Goal: Navigation & Orientation: Understand site structure

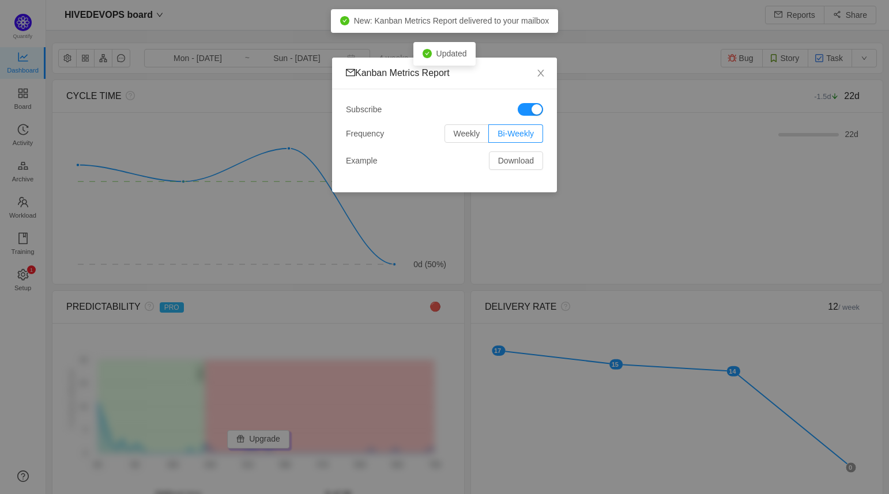
scroll to position [477, 817]
click at [538, 71] on icon "icon: close" at bounding box center [540, 73] width 6 height 7
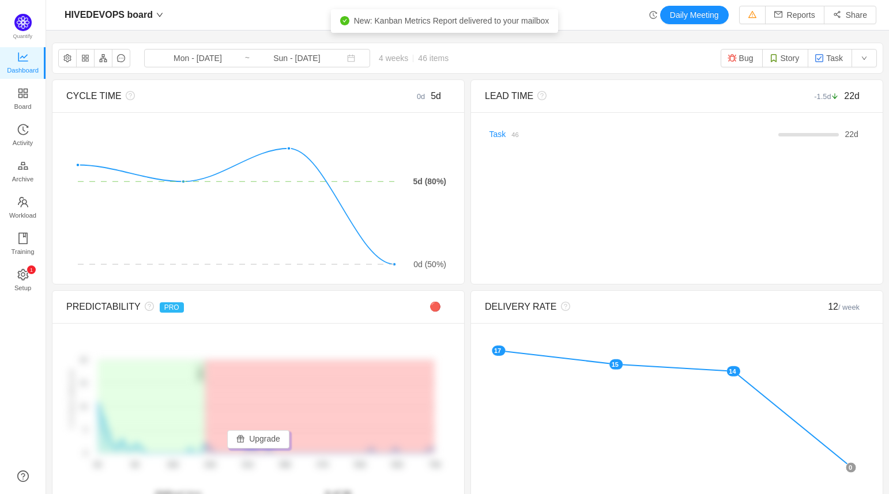
drag, startPoint x: 878, startPoint y: 118, endPoint x: 879, endPoint y: 165, distance: 47.8
click at [29, 97] on link "Board" at bounding box center [23, 99] width 12 height 23
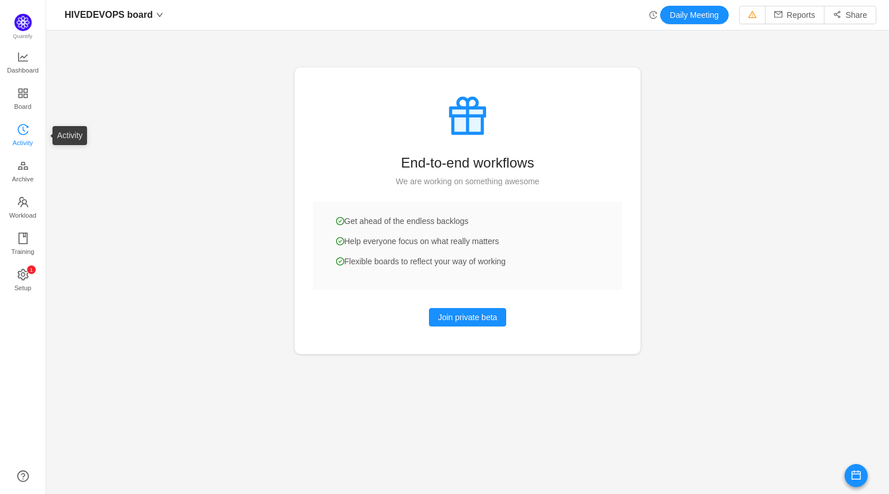
drag, startPoint x: 16, startPoint y: 132, endPoint x: 24, endPoint y: 135, distance: 8.3
click at [16, 132] on span "Activity" at bounding box center [23, 142] width 20 height 23
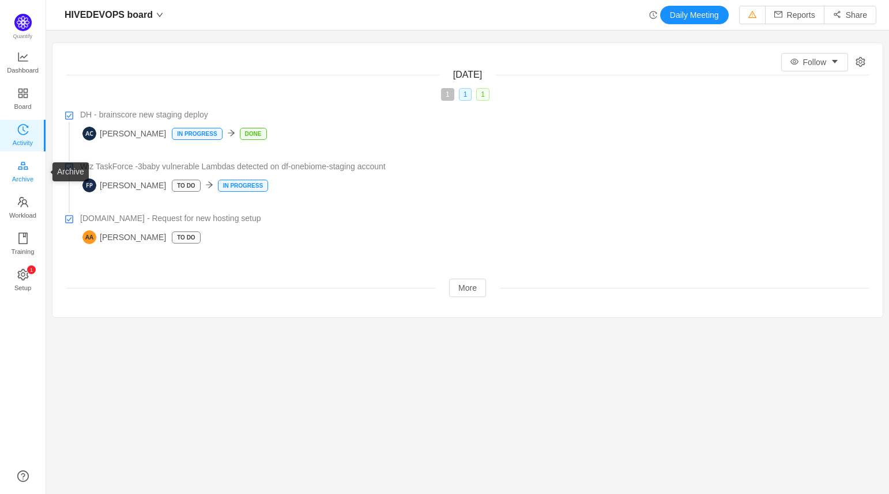
click at [29, 173] on span "Archive" at bounding box center [22, 179] width 21 height 23
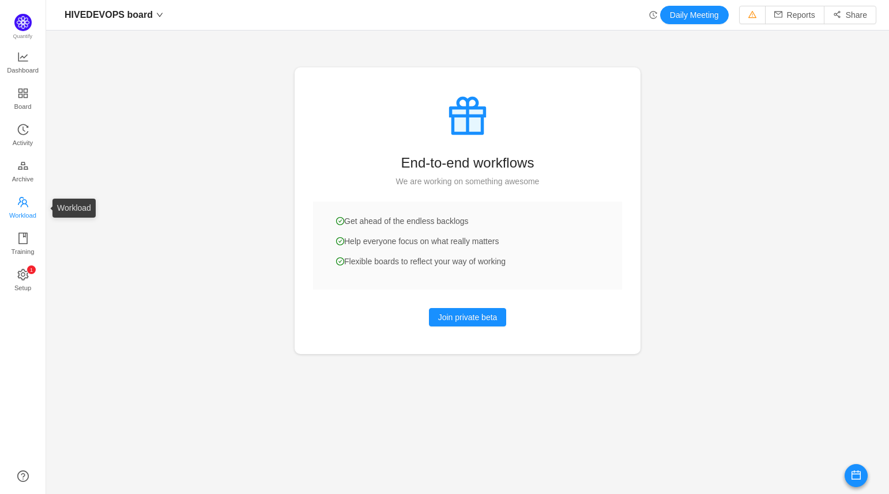
click at [22, 209] on span "Workload" at bounding box center [22, 215] width 27 height 23
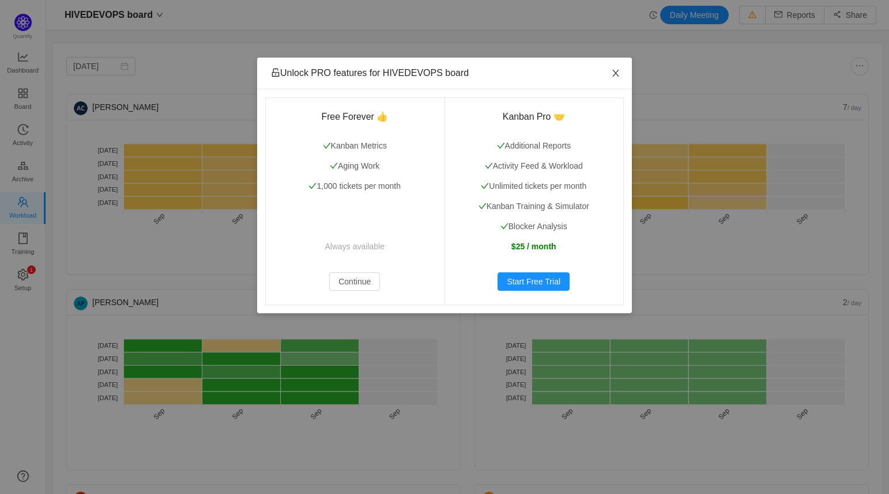
click at [616, 70] on icon "icon: close" at bounding box center [615, 73] width 9 height 9
click at [614, 74] on icon "icon: close" at bounding box center [615, 73] width 9 height 9
click at [615, 71] on icon "icon: close" at bounding box center [615, 73] width 9 height 9
click at [355, 281] on button "Continue" at bounding box center [354, 282] width 51 height 18
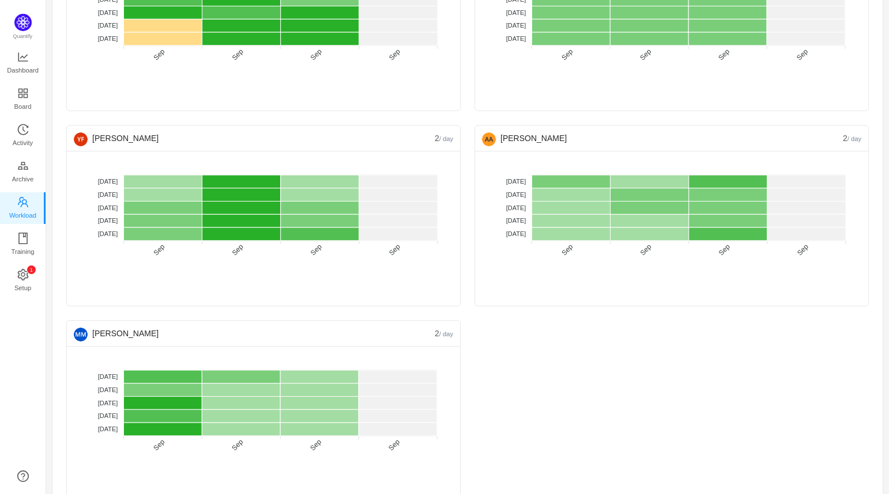
scroll to position [387, 0]
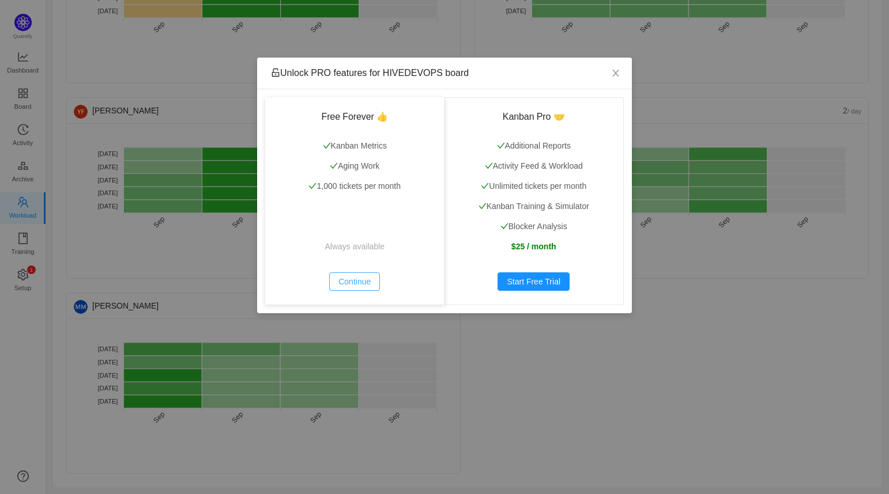
click at [346, 284] on button "Continue" at bounding box center [354, 282] width 51 height 18
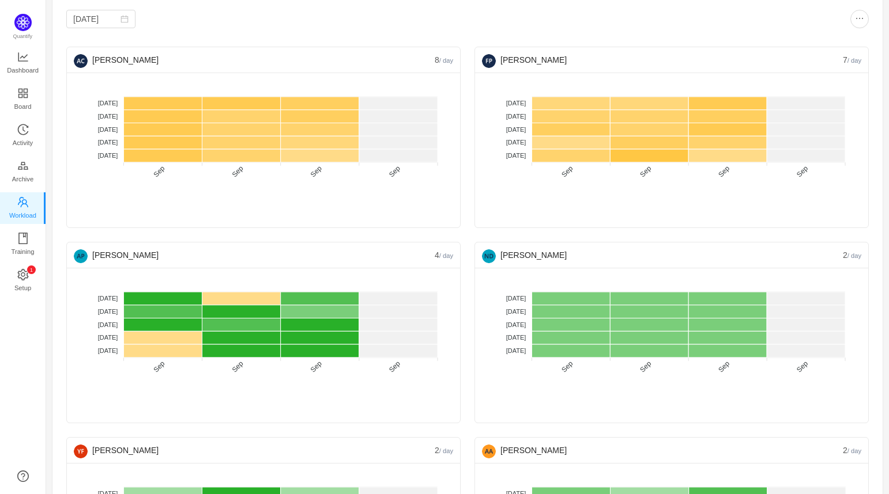
scroll to position [0, 0]
